Goal: Task Accomplishment & Management: Manage account settings

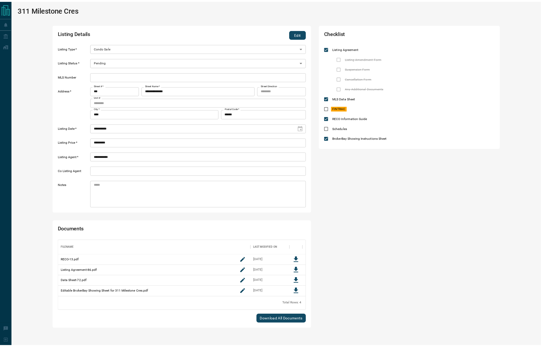
scroll to position [6, 6]
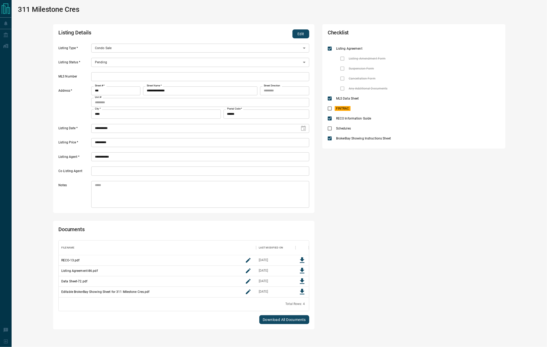
click at [303, 33] on button "Edit" at bounding box center [300, 33] width 17 height 9
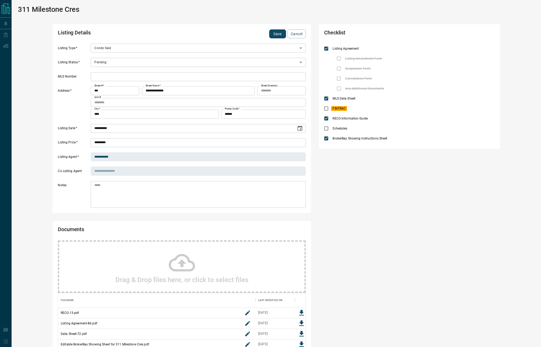
scroll to position [6, 6]
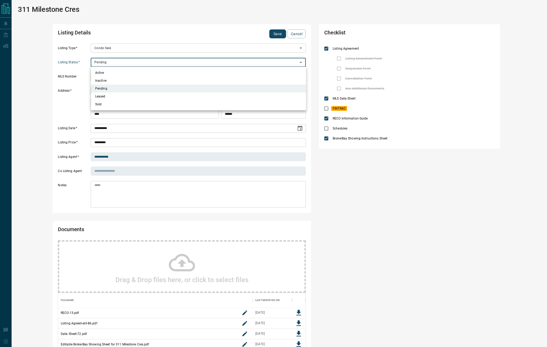
drag, startPoint x: 132, startPoint y: 61, endPoint x: 120, endPoint y: 67, distance: 13.6
click at [132, 61] on body "**********" at bounding box center [273, 199] width 547 height 398
drag, startPoint x: 109, startPoint y: 72, endPoint x: 142, endPoint y: 64, distance: 33.7
click at [109, 72] on li "Active" at bounding box center [198, 73] width 215 height 8
type input "*"
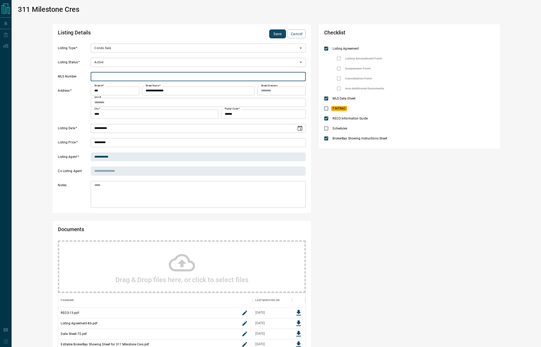
drag, startPoint x: 111, startPoint y: 76, endPoint x: 167, endPoint y: 69, distance: 56.8
click at [111, 76] on input "text" at bounding box center [198, 76] width 215 height 9
paste input "*********"
type input "*********"
click at [277, 34] on button "Save" at bounding box center [277, 33] width 17 height 9
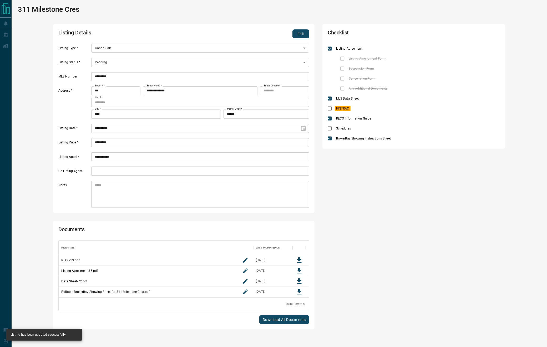
type input "*"
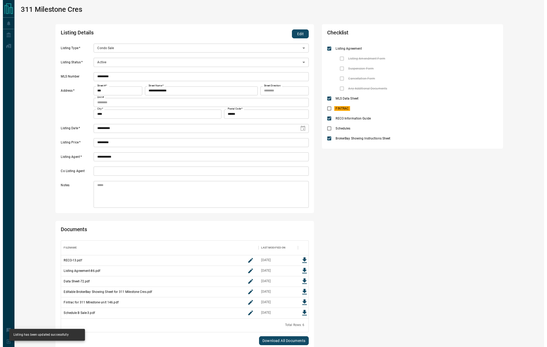
scroll to position [72, 241]
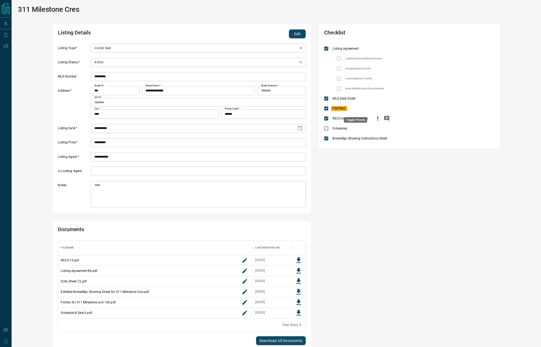
drag, startPoint x: 356, startPoint y: 109, endPoint x: 341, endPoint y: 114, distance: 16.3
click at [356, 109] on icon "priority" at bounding box center [355, 108] width 6 height 6
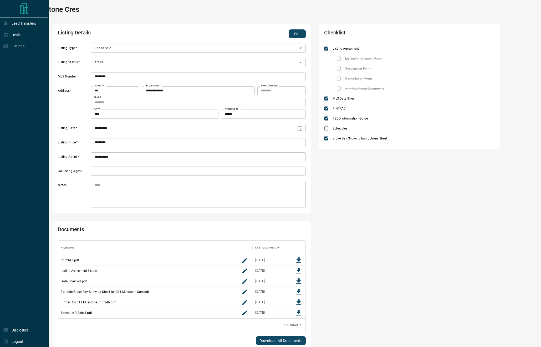
drag, startPoint x: 13, startPoint y: 50, endPoint x: 24, endPoint y: 67, distance: 20.4
click at [13, 50] on div "Listings" at bounding box center [13, 46] width 21 height 9
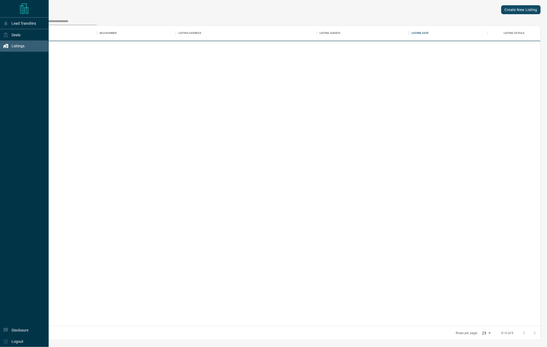
scroll to position [294, 516]
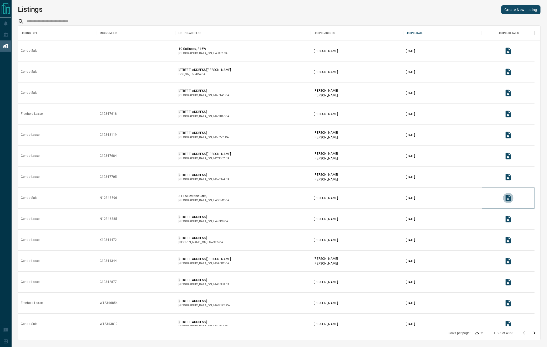
click at [507, 198] on icon "View Listing Details" at bounding box center [507, 198] width 5 height 7
